Goal: Task Accomplishment & Management: Manage account settings

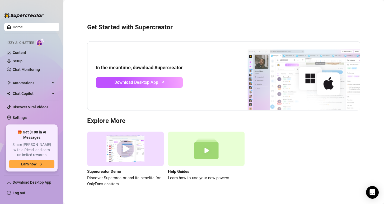
click at [15, 26] on link "Home" at bounding box center [18, 27] width 10 height 4
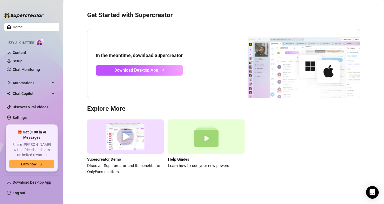
scroll to position [12, 0]
click at [20, 117] on link "Settings" at bounding box center [20, 117] width 14 height 4
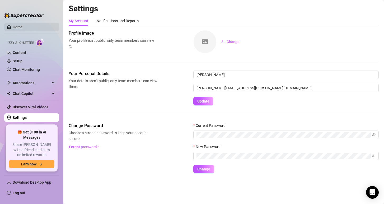
click at [16, 25] on link "Home" at bounding box center [18, 27] width 10 height 4
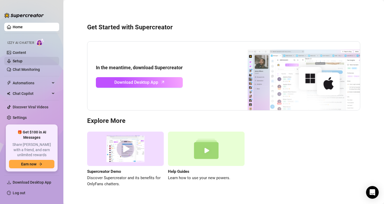
click at [17, 59] on link "Setup" at bounding box center [18, 61] width 10 height 4
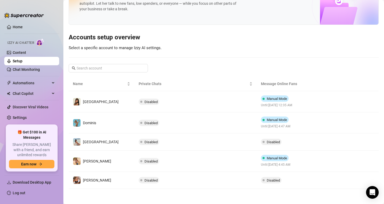
scroll to position [24, 0]
click at [39, 91] on span "Chat Copilot" at bounding box center [31, 93] width 37 height 8
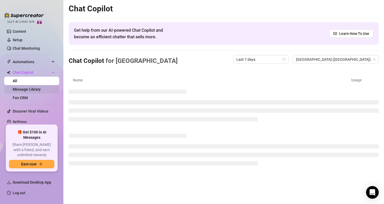
scroll to position [21, 0]
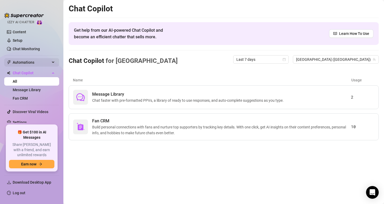
click at [29, 64] on span "Automations" at bounding box center [31, 62] width 37 height 8
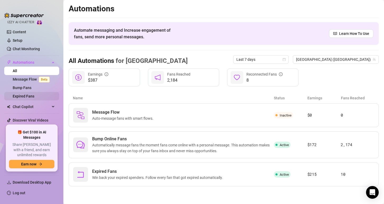
click at [18, 97] on link "Expired Fans" at bounding box center [24, 96] width 22 height 4
